Goal: Information Seeking & Learning: Compare options

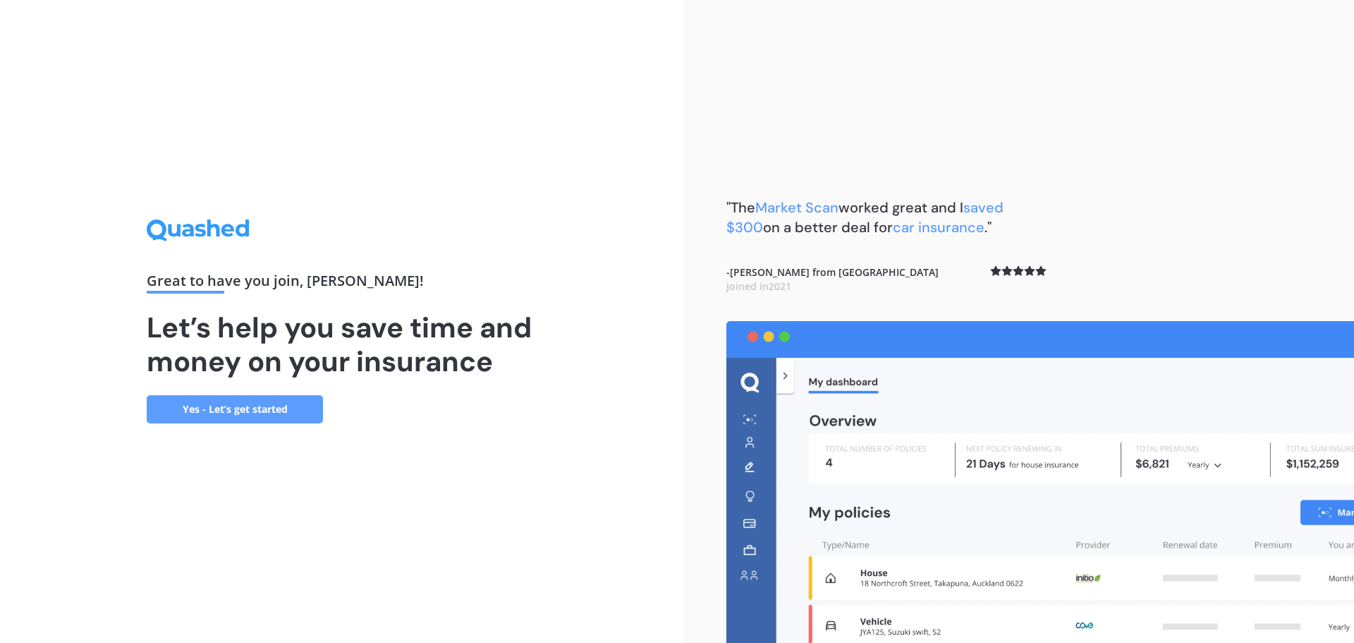
click at [289, 408] on link "Yes - Let’s get started" at bounding box center [235, 409] width 176 height 28
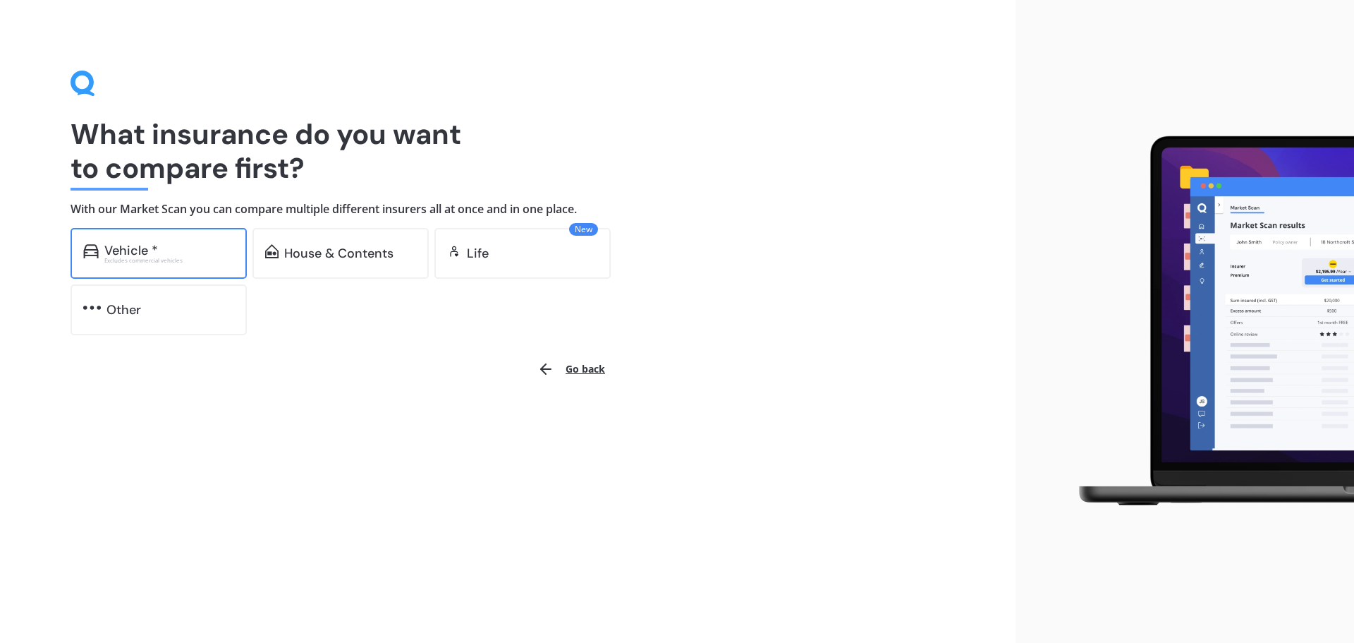
click at [193, 259] on div "Excludes commercial vehicles" at bounding box center [169, 260] width 130 height 6
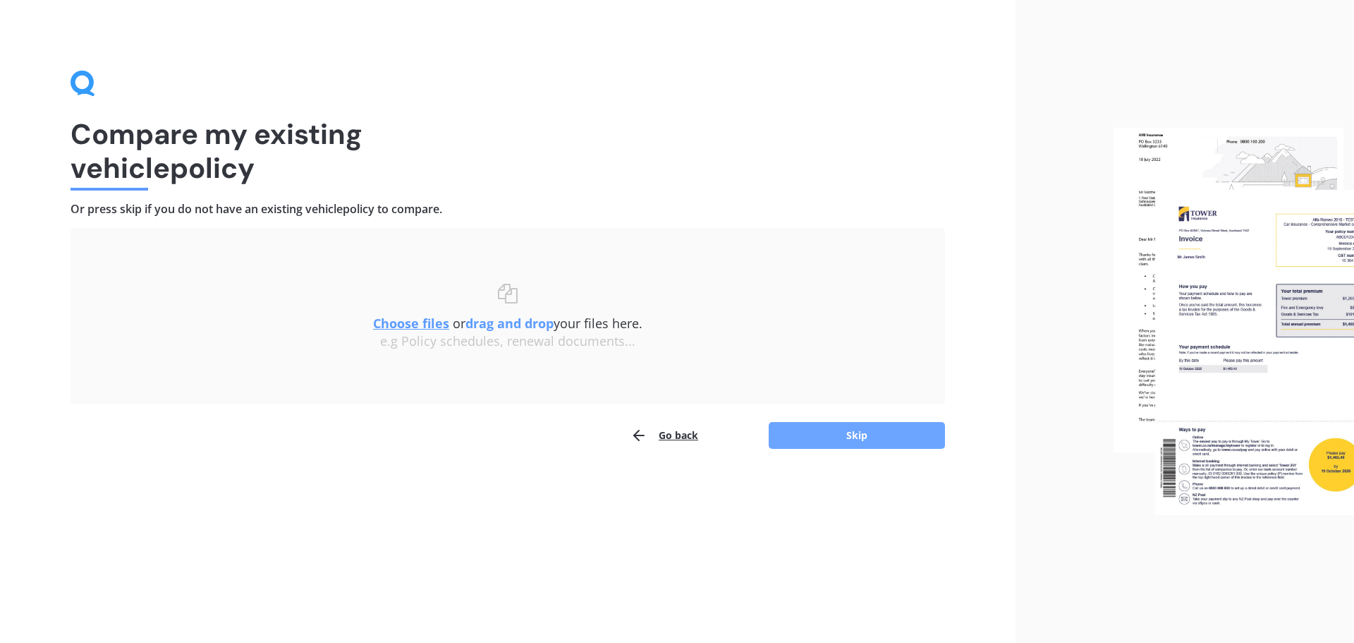
click at [839, 437] on button "Skip" at bounding box center [857, 435] width 176 height 27
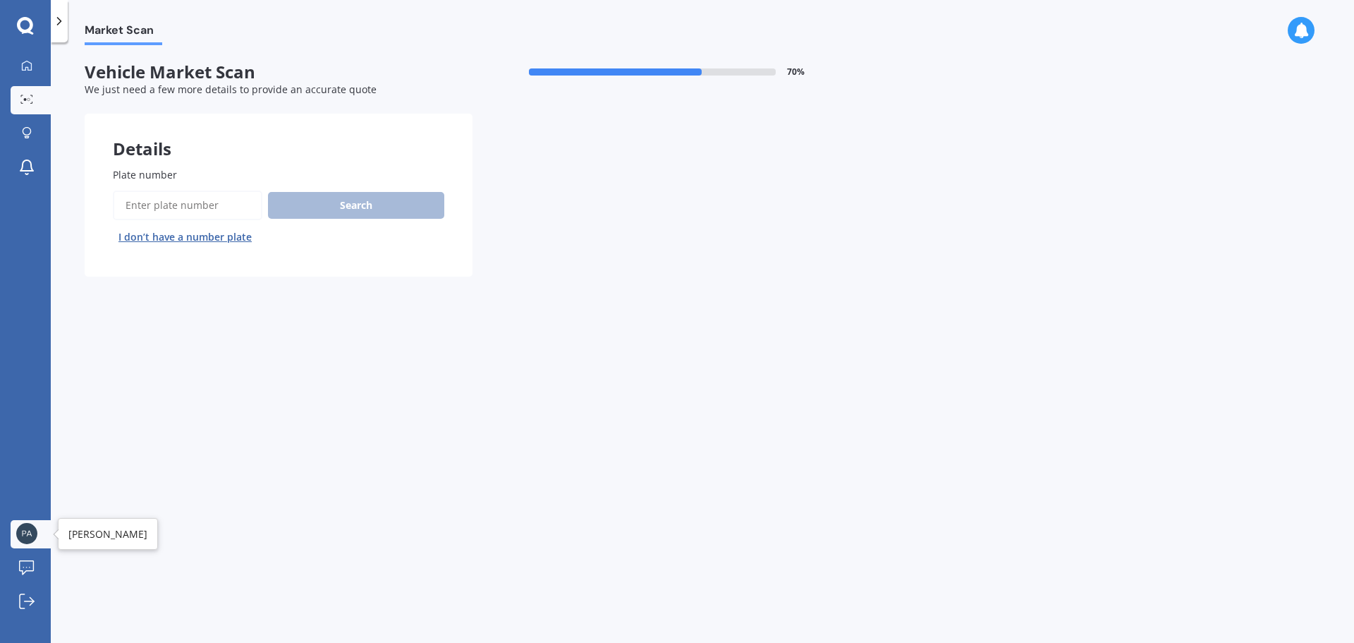
click at [31, 536] on img at bounding box center [26, 533] width 21 height 21
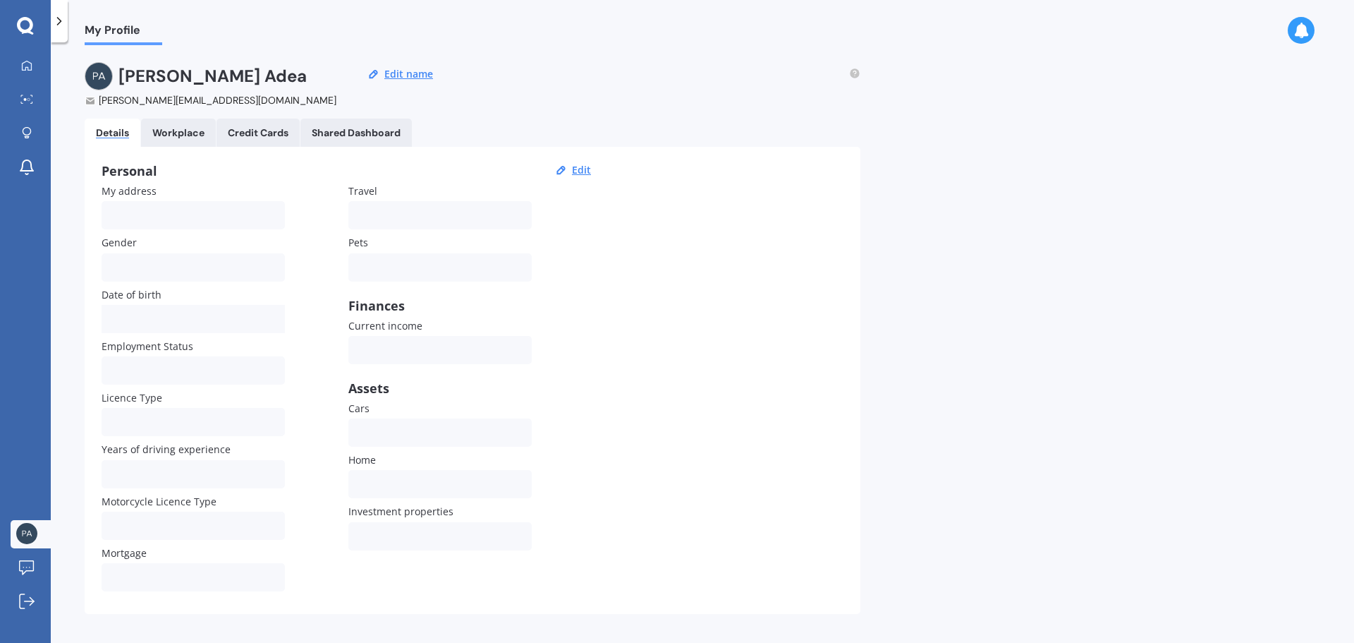
scroll to position [13, 0]
